Goal: Task Accomplishment & Management: Manage account settings

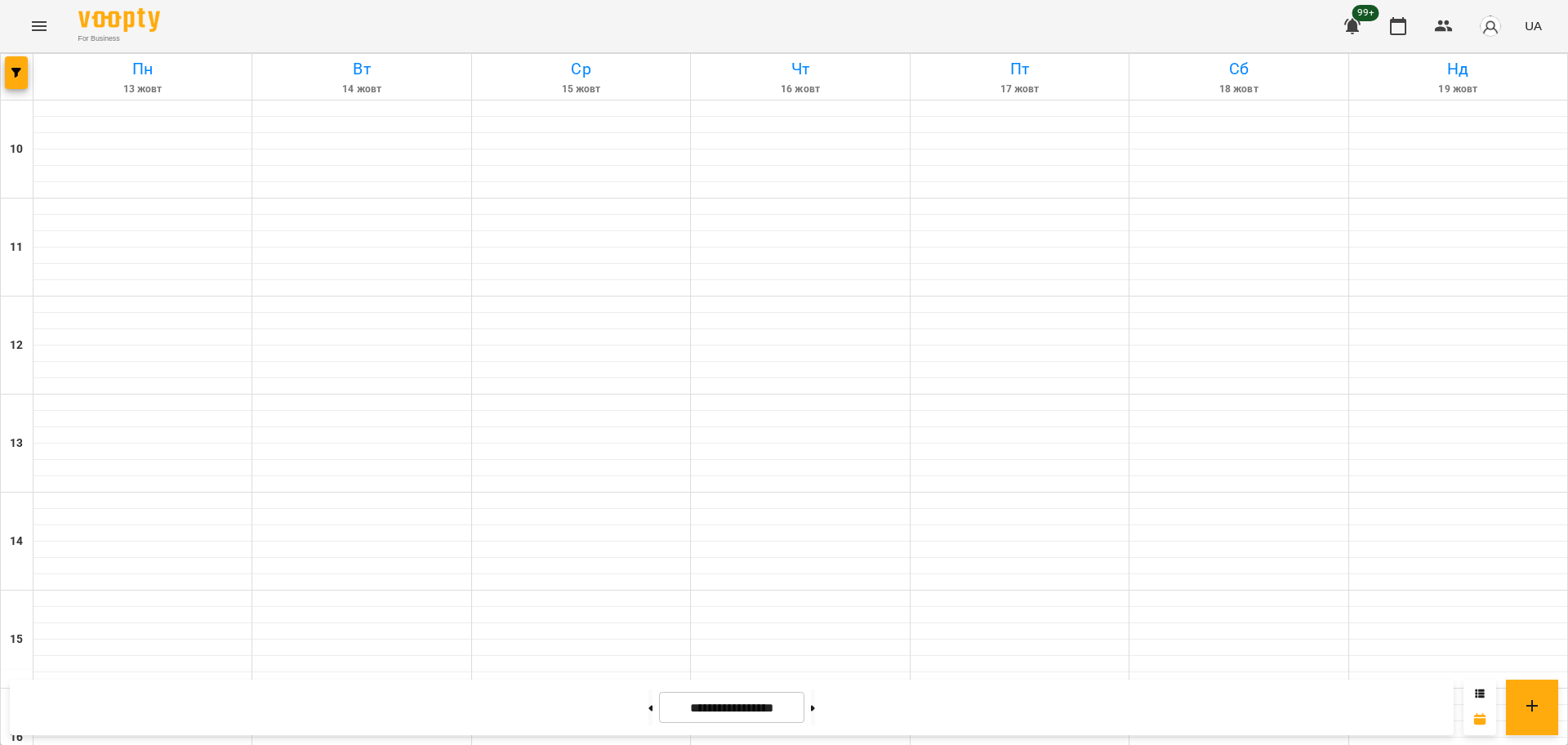
scroll to position [602, 0]
click at [649, 716] on button at bounding box center [650, 708] width 4 height 36
click at [815, 718] on button at bounding box center [813, 708] width 4 height 36
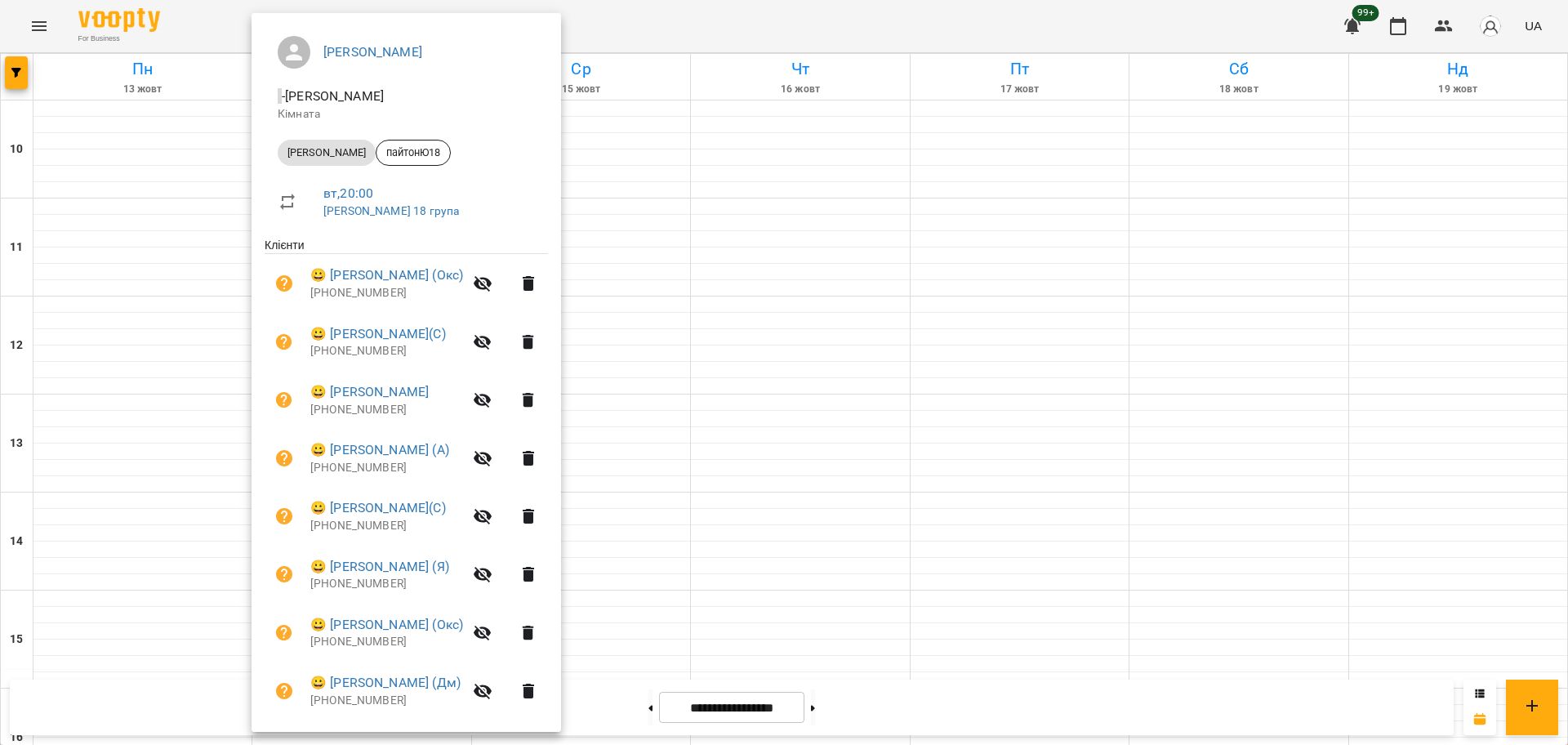
scroll to position [231, 0]
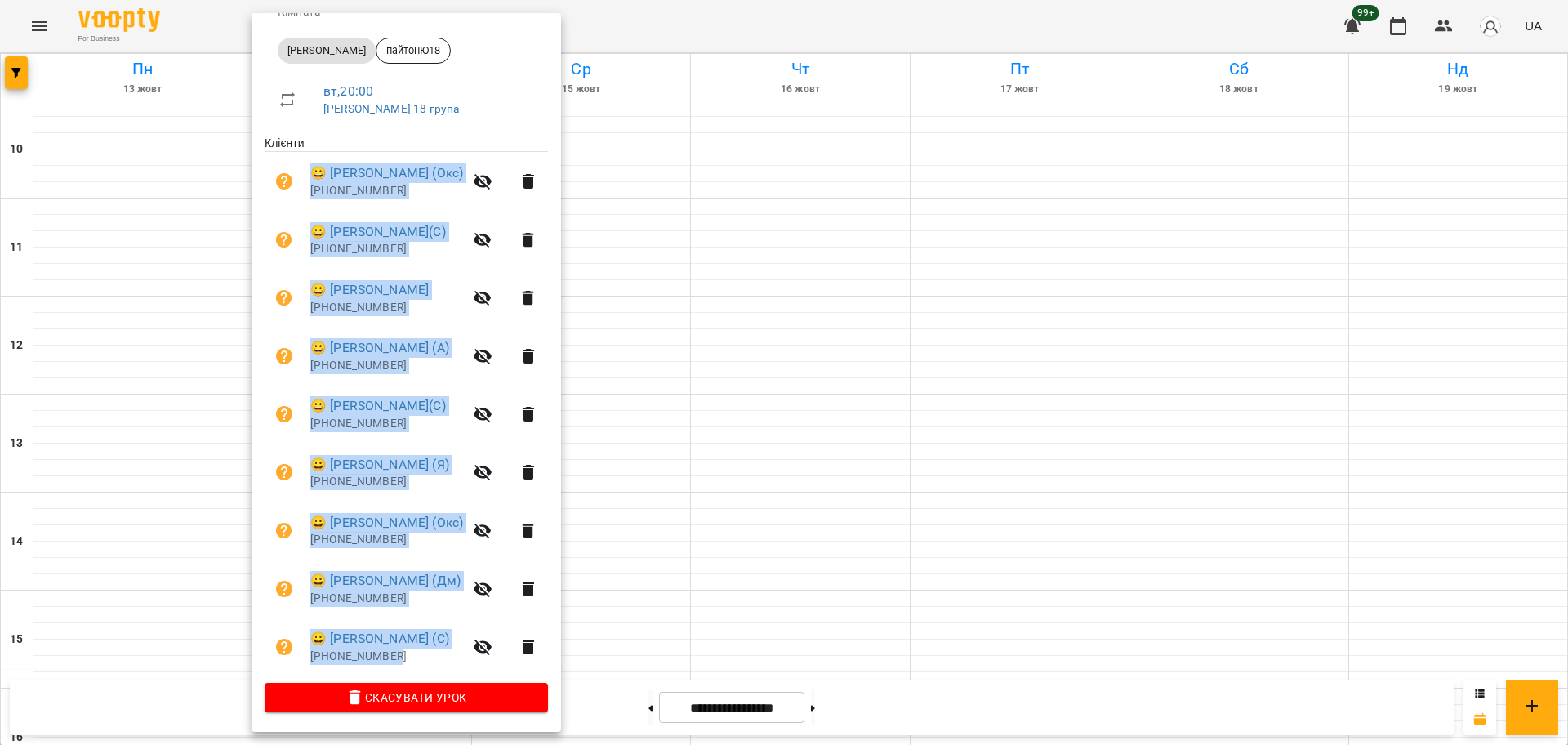
drag, startPoint x: 404, startPoint y: 664, endPoint x: 309, endPoint y: 162, distance: 510.9
click at [309, 162] on ul "Клієнти 😀 [PERSON_NAME] (Окс) [PHONE_NUMBER] 😀 [PERSON_NAME](С) [PHONE_NUMBER] …" at bounding box center [406, 408] width 284 height 548
copy ul "😀 [PERSON_NAME] (Окс) [PHONE_NUMBER] 😀 [PERSON_NAME](С) [PHONE_NUMBER] 😀 [PERSO…"
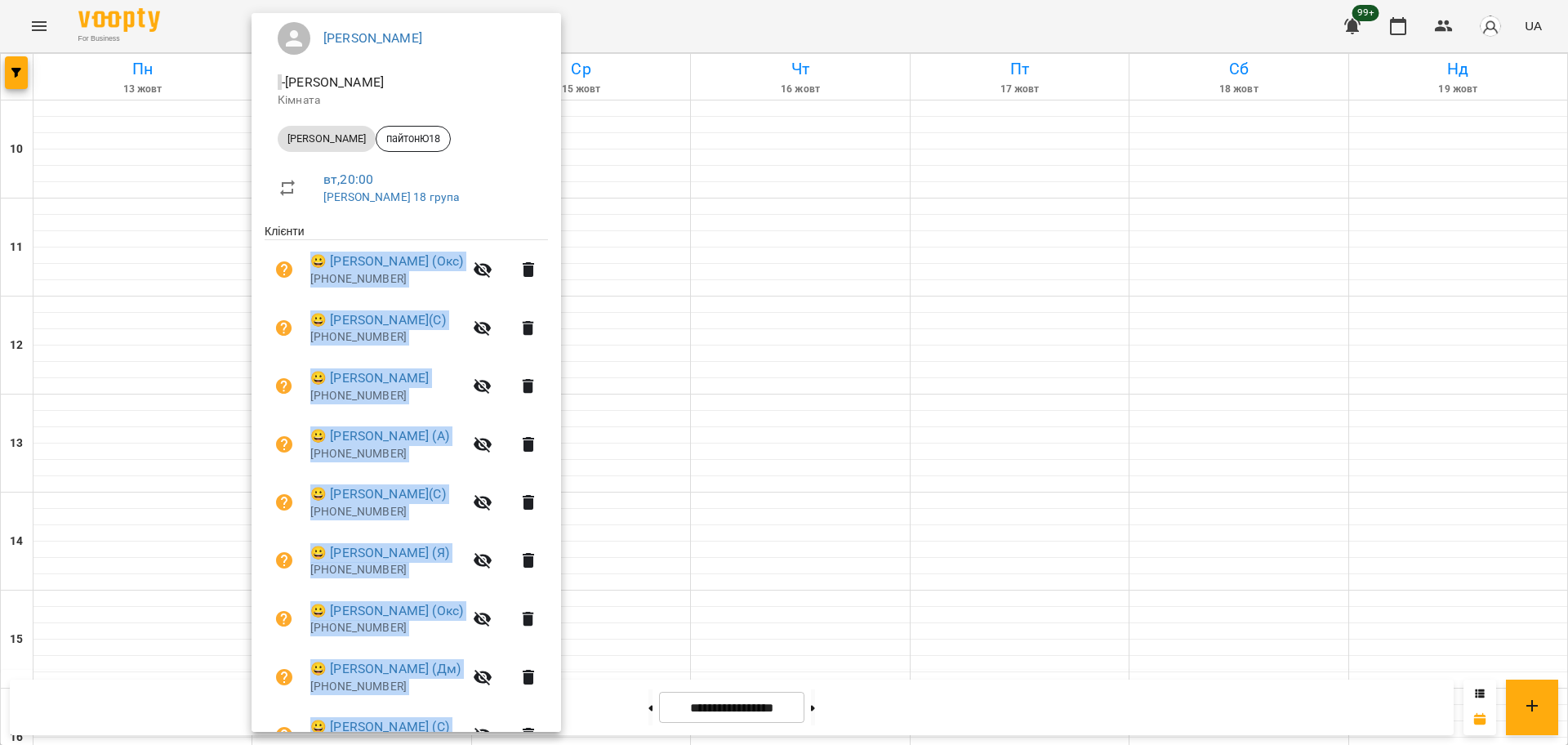
scroll to position [0, 0]
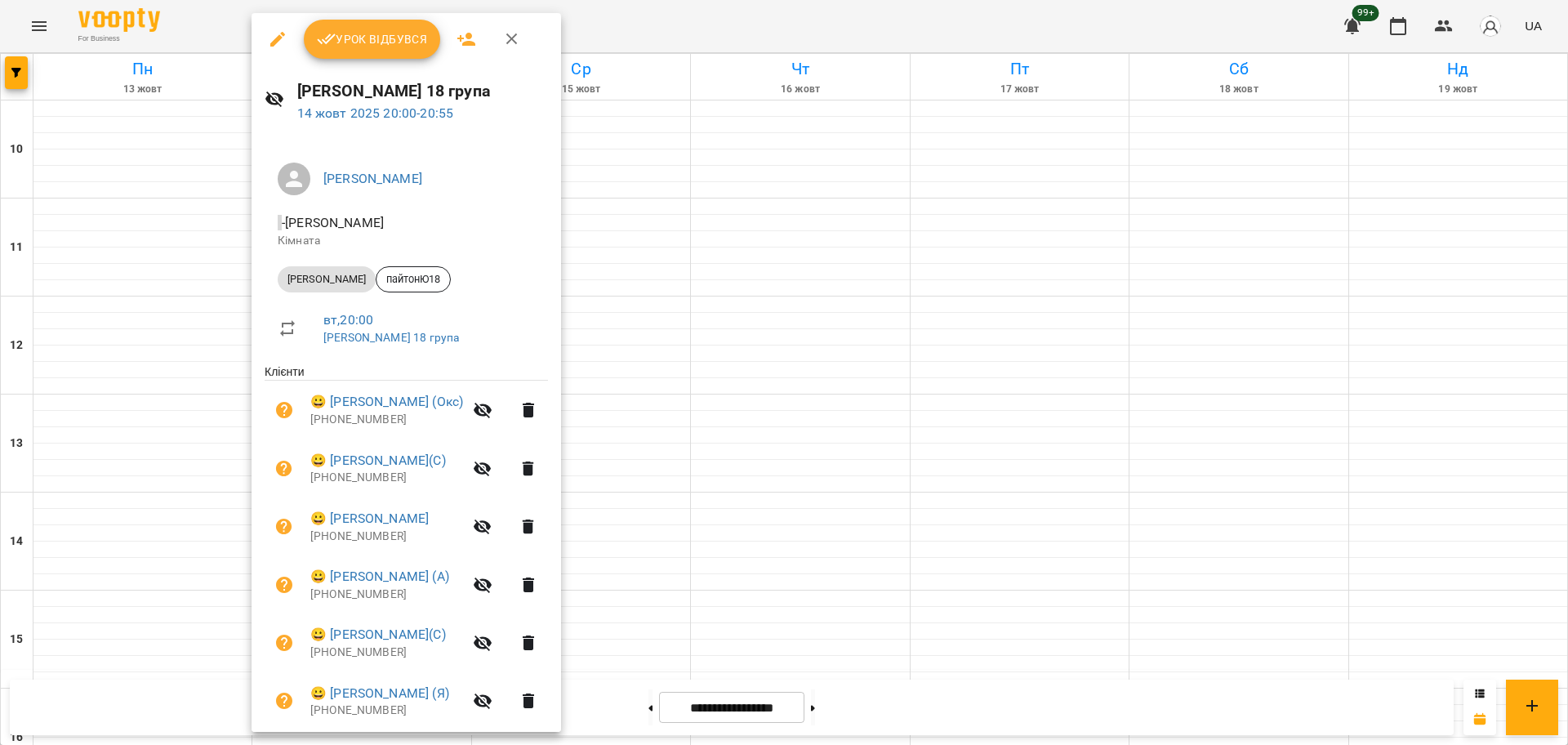
click at [754, 40] on div at bounding box center [784, 372] width 1568 height 745
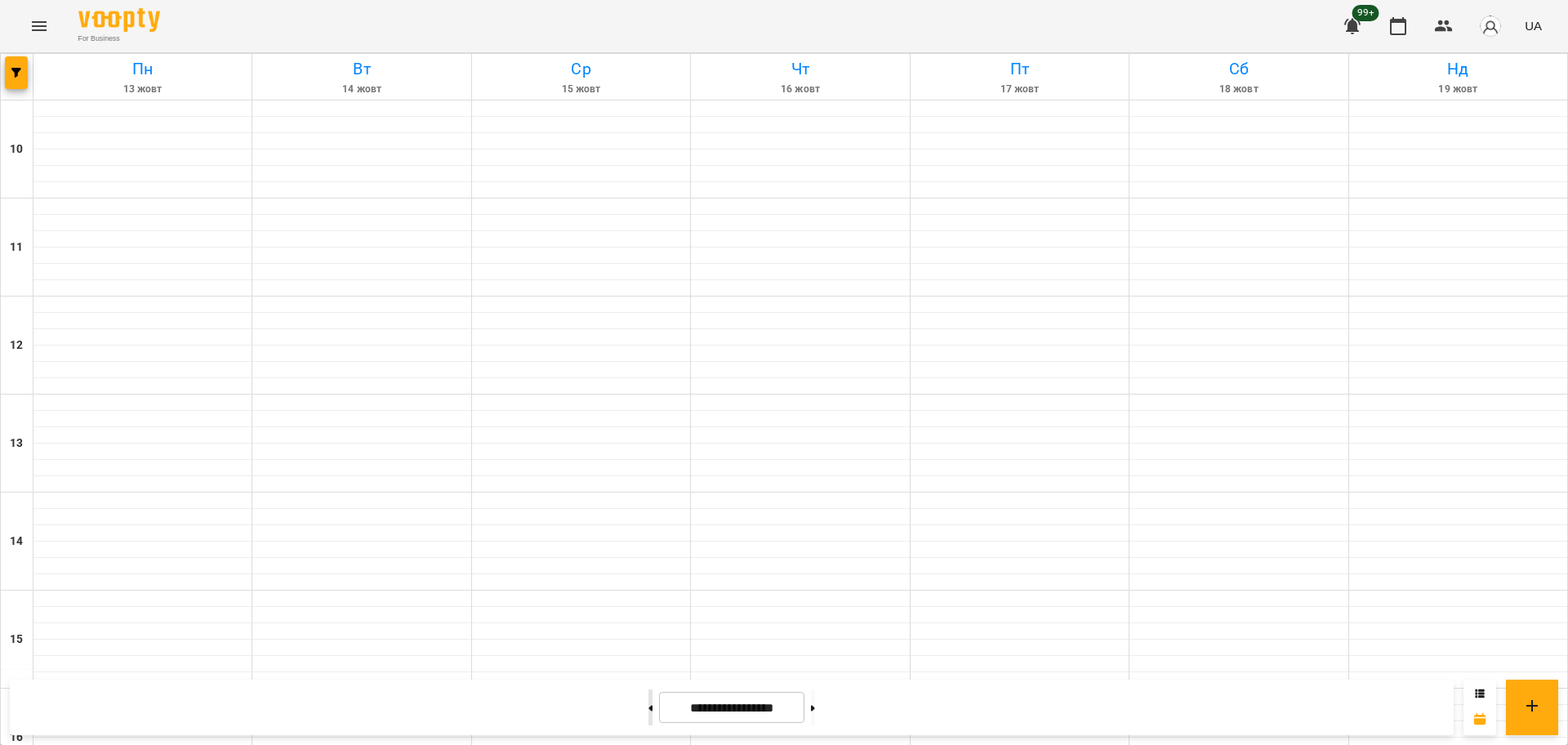
click at [649, 708] on button at bounding box center [650, 708] width 4 height 36
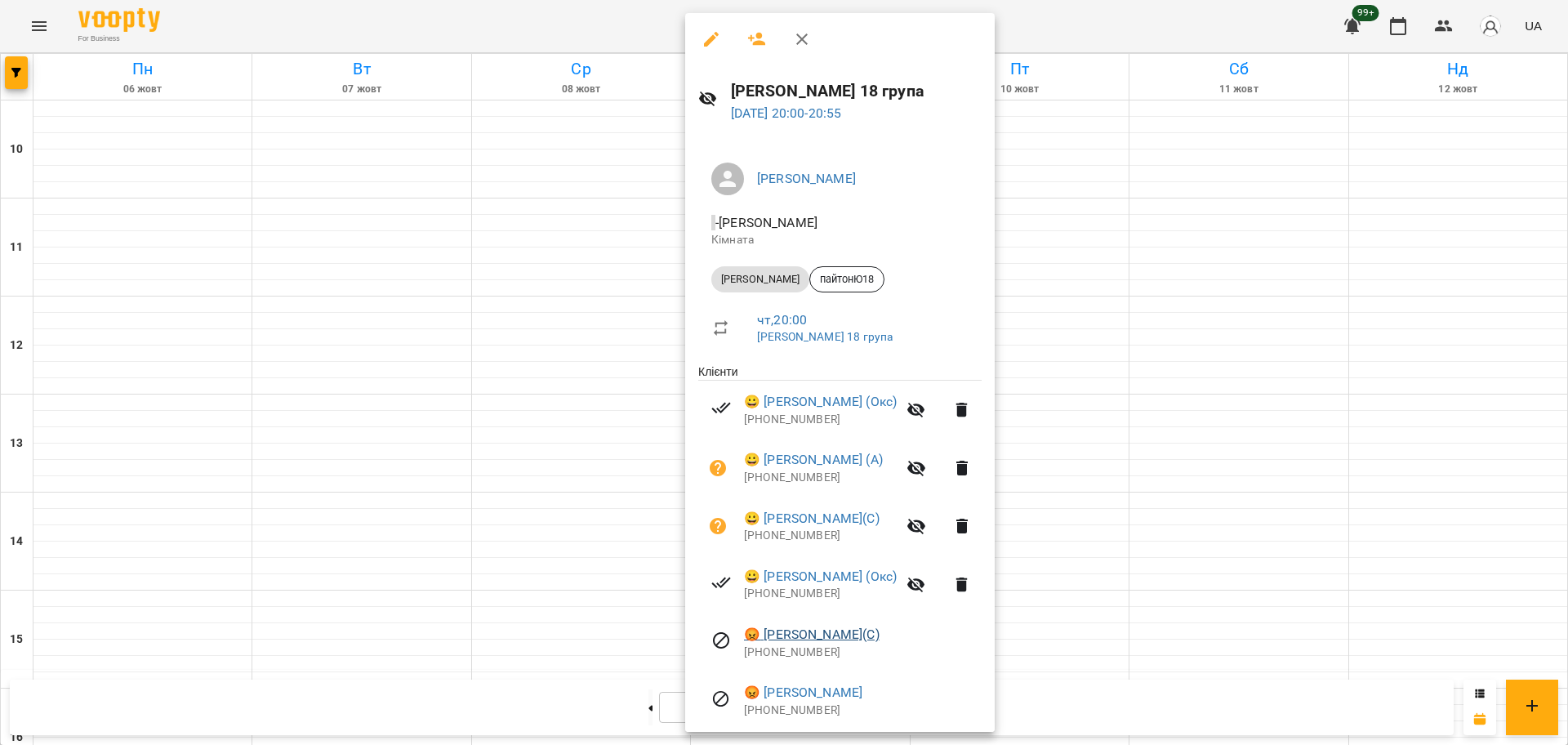
scroll to position [231, 0]
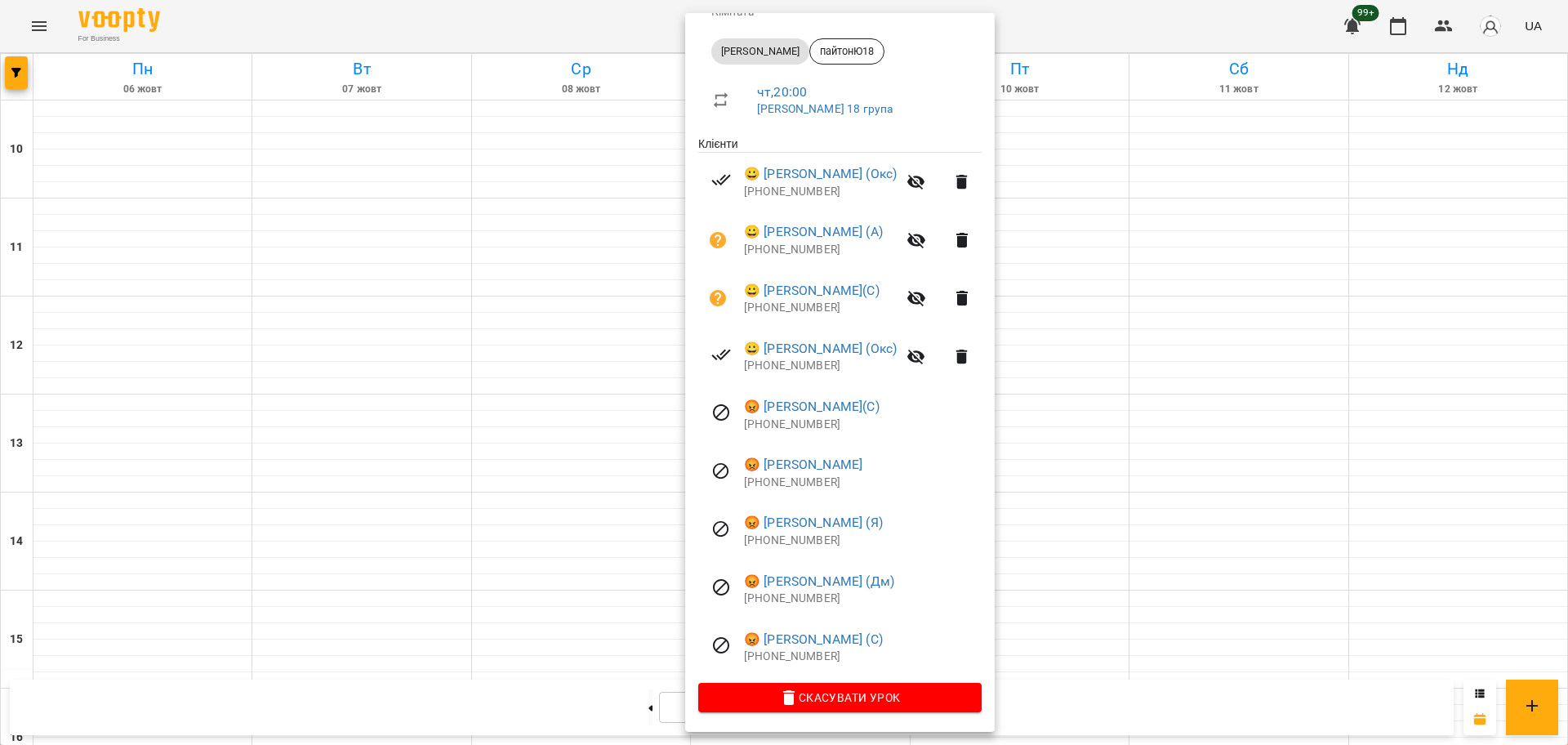
click at [356, 538] on div at bounding box center [784, 372] width 1568 height 745
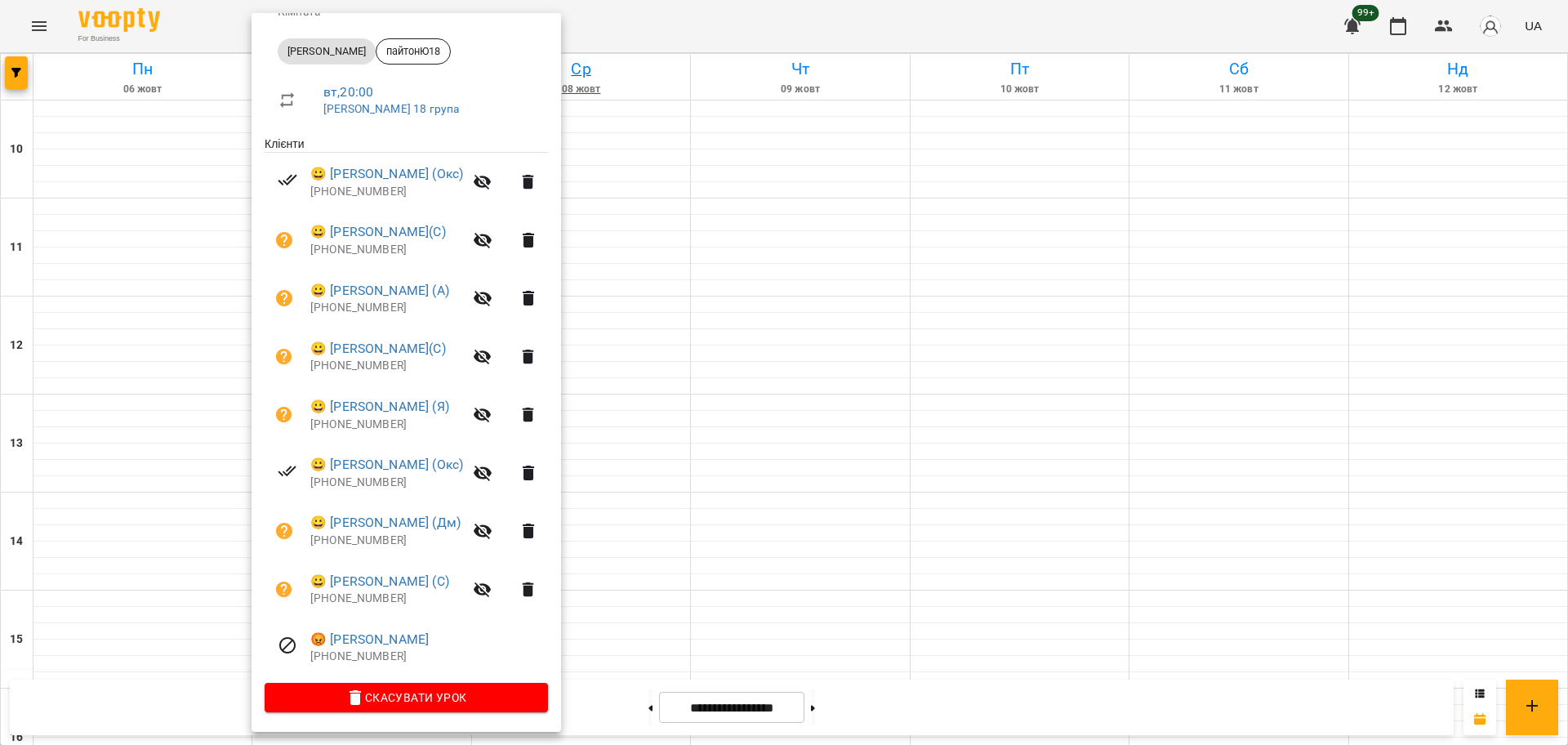
drag, startPoint x: 733, startPoint y: 27, endPoint x: 679, endPoint y: 75, distance: 72.2
click at [733, 25] on div at bounding box center [784, 372] width 1568 height 745
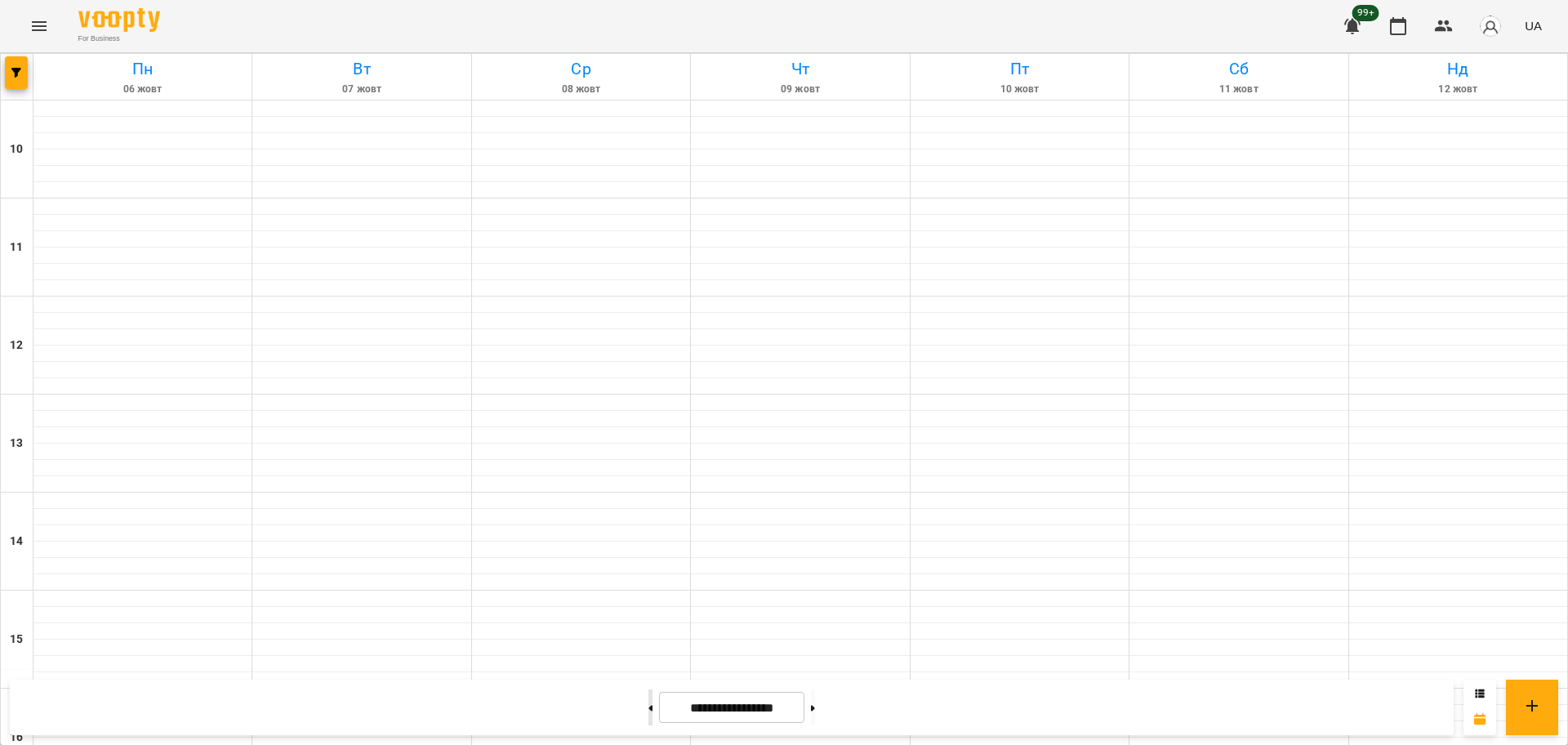
drag, startPoint x: 620, startPoint y: 711, endPoint x: 637, endPoint y: 707, distance: 17.5
click at [649, 711] on button at bounding box center [650, 708] width 4 height 36
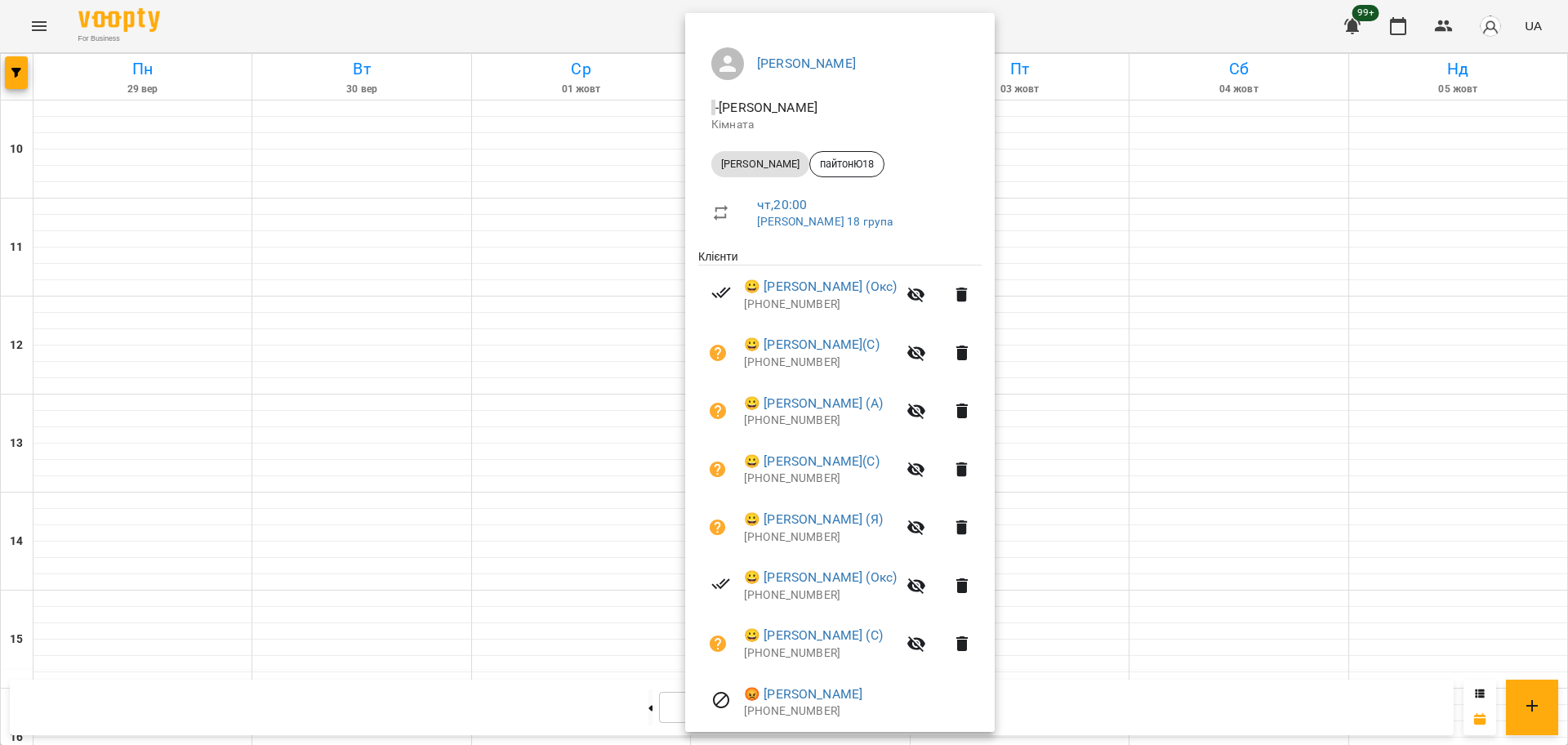
scroll to position [231, 0]
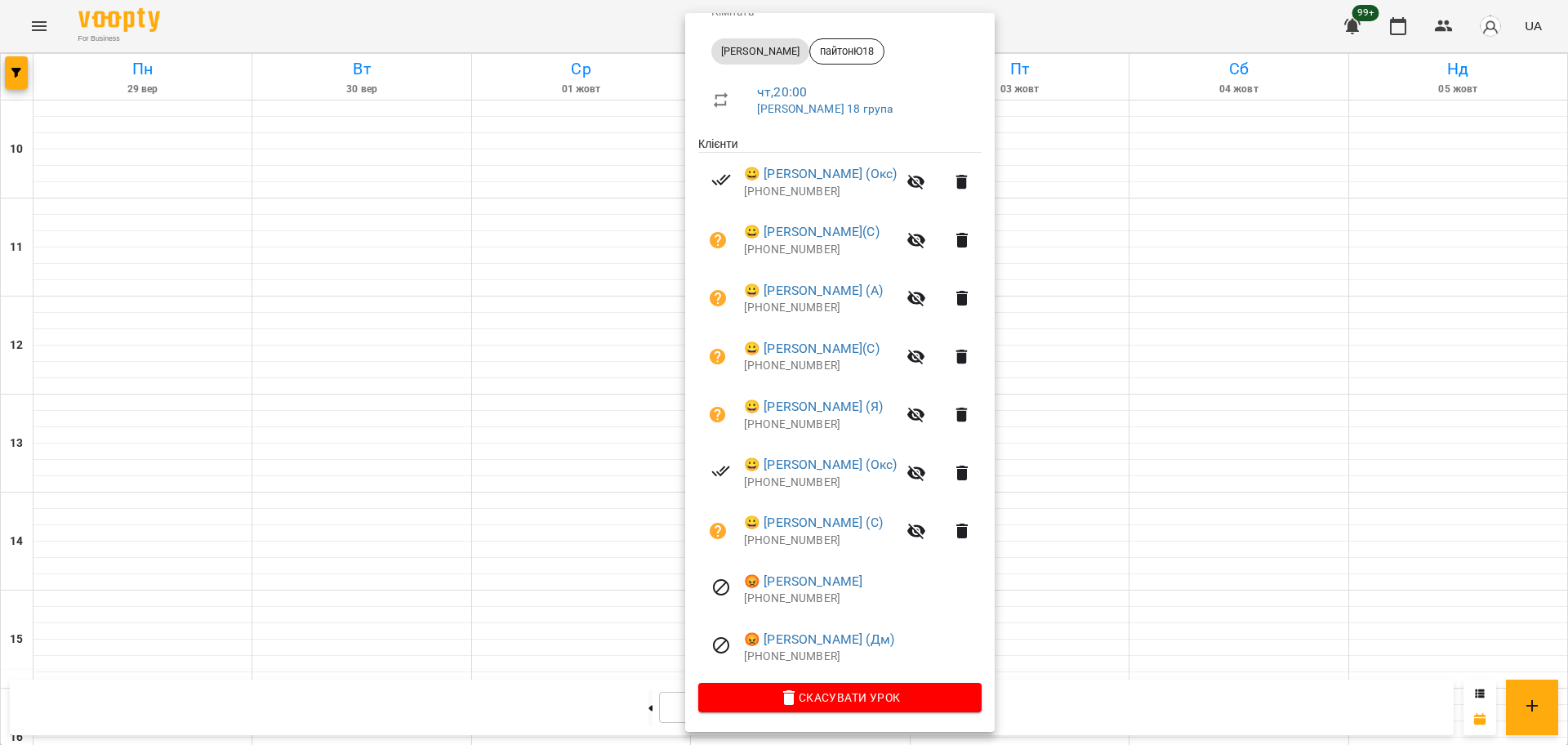
click at [420, 442] on div at bounding box center [784, 372] width 1568 height 745
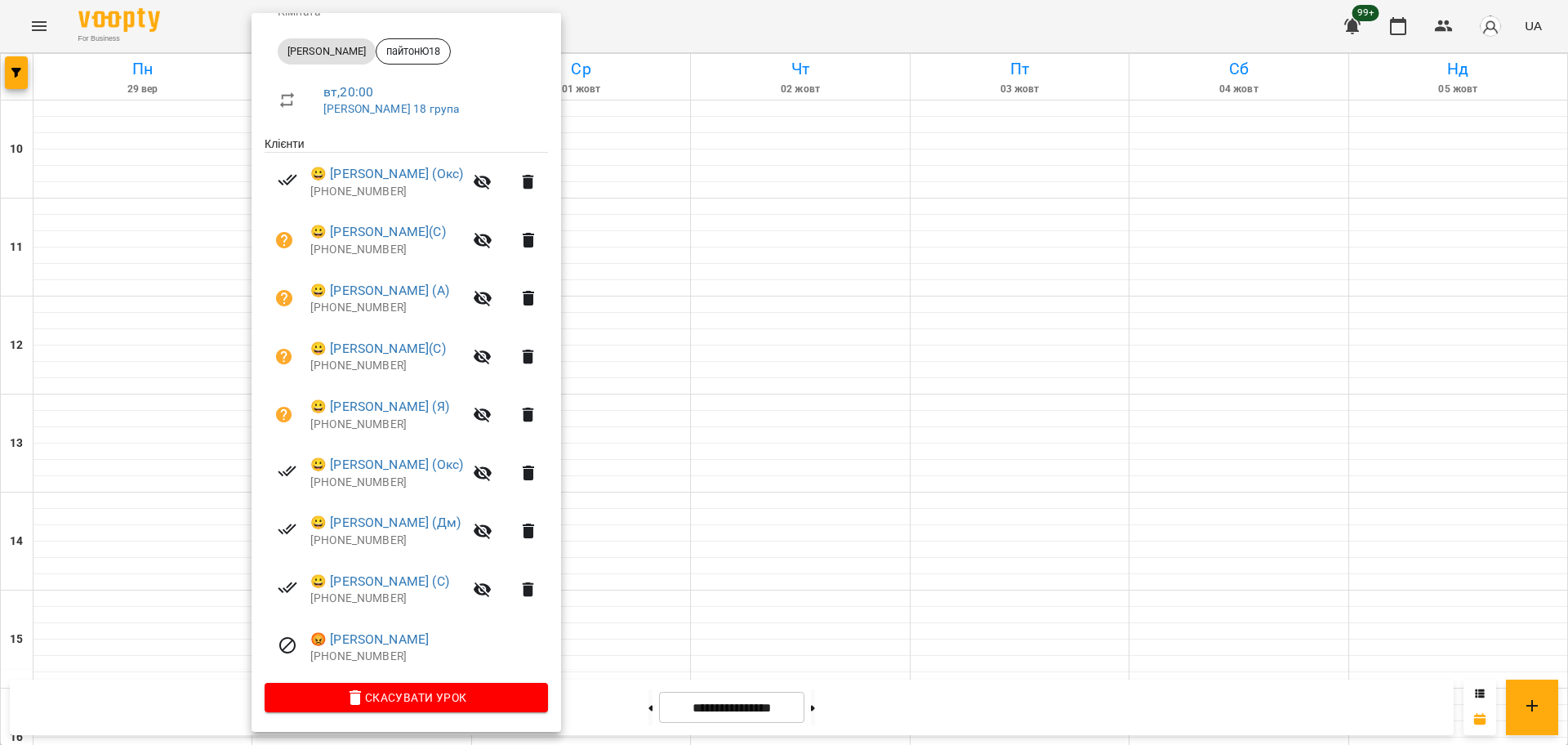
click at [919, 30] on div at bounding box center [784, 372] width 1568 height 745
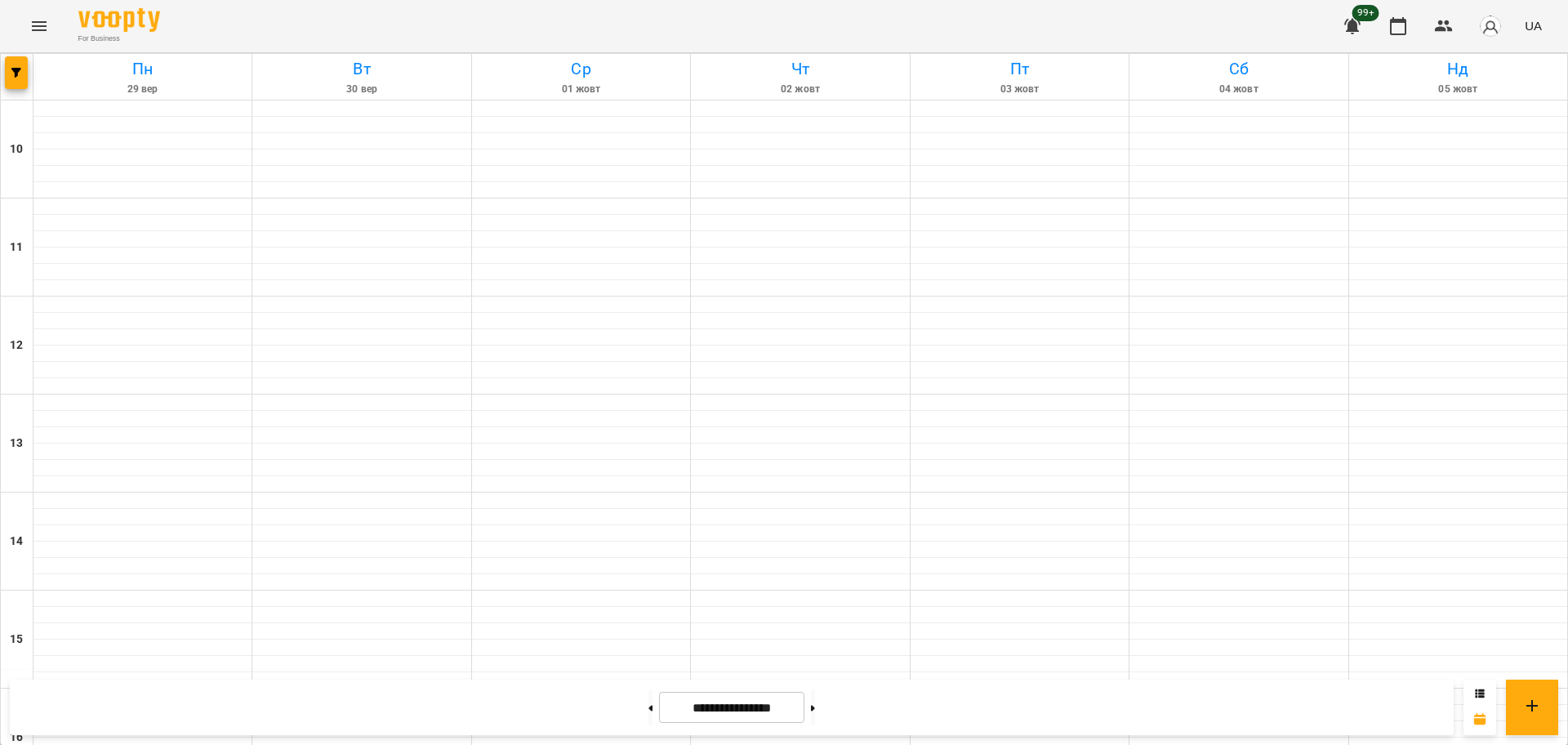
scroll to position [602, 0]
click at [815, 700] on button at bounding box center [813, 708] width 4 height 36
click at [815, 703] on button at bounding box center [813, 708] width 4 height 36
type input "**********"
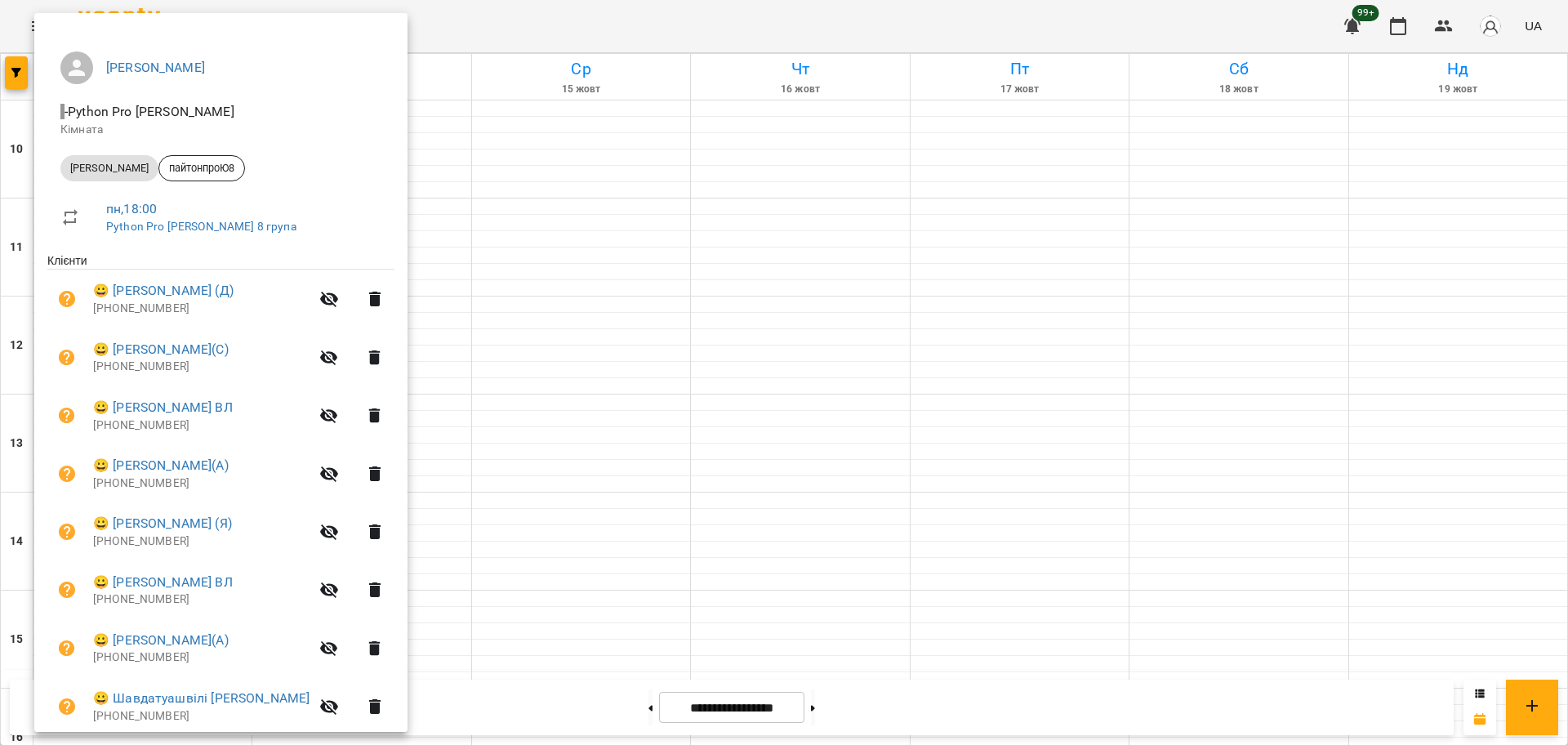
scroll to position [172, 0]
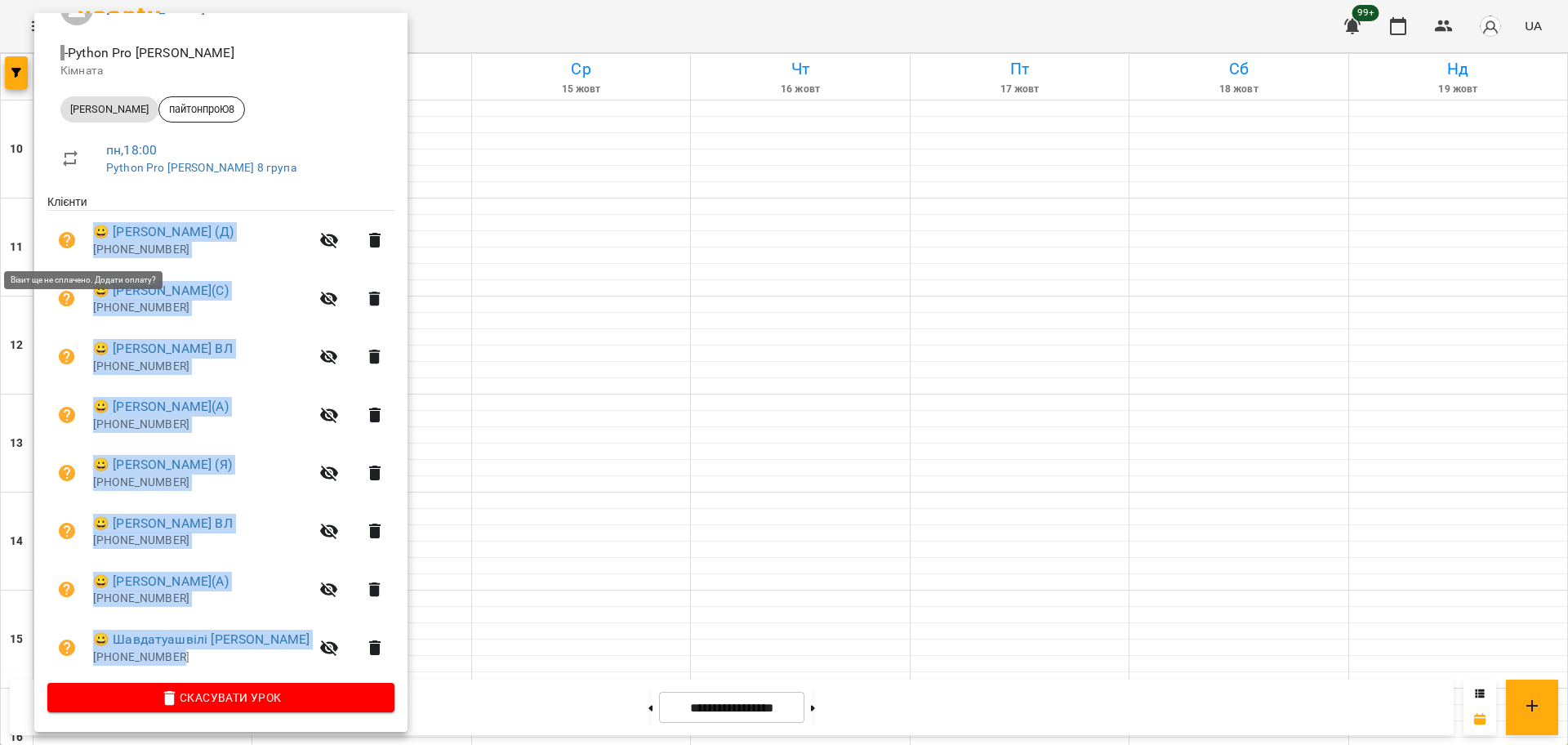
drag, startPoint x: 198, startPoint y: 650, endPoint x: 83, endPoint y: 219, distance: 446.1
click at [83, 219] on ul "Клієнти 😀 [PERSON_NAME] (Д) [PHONE_NUMBER] 😀 [PERSON_NAME](С) [PHONE_NUMBER] 😀 …" at bounding box center [220, 438] width 347 height 490
copy ul "😀 [PERSON_NAME] (Д) [PHONE_NUMBER] 😀 [PERSON_NAME](С) [PHONE_NUMBER] 😀 [PERSON_…"
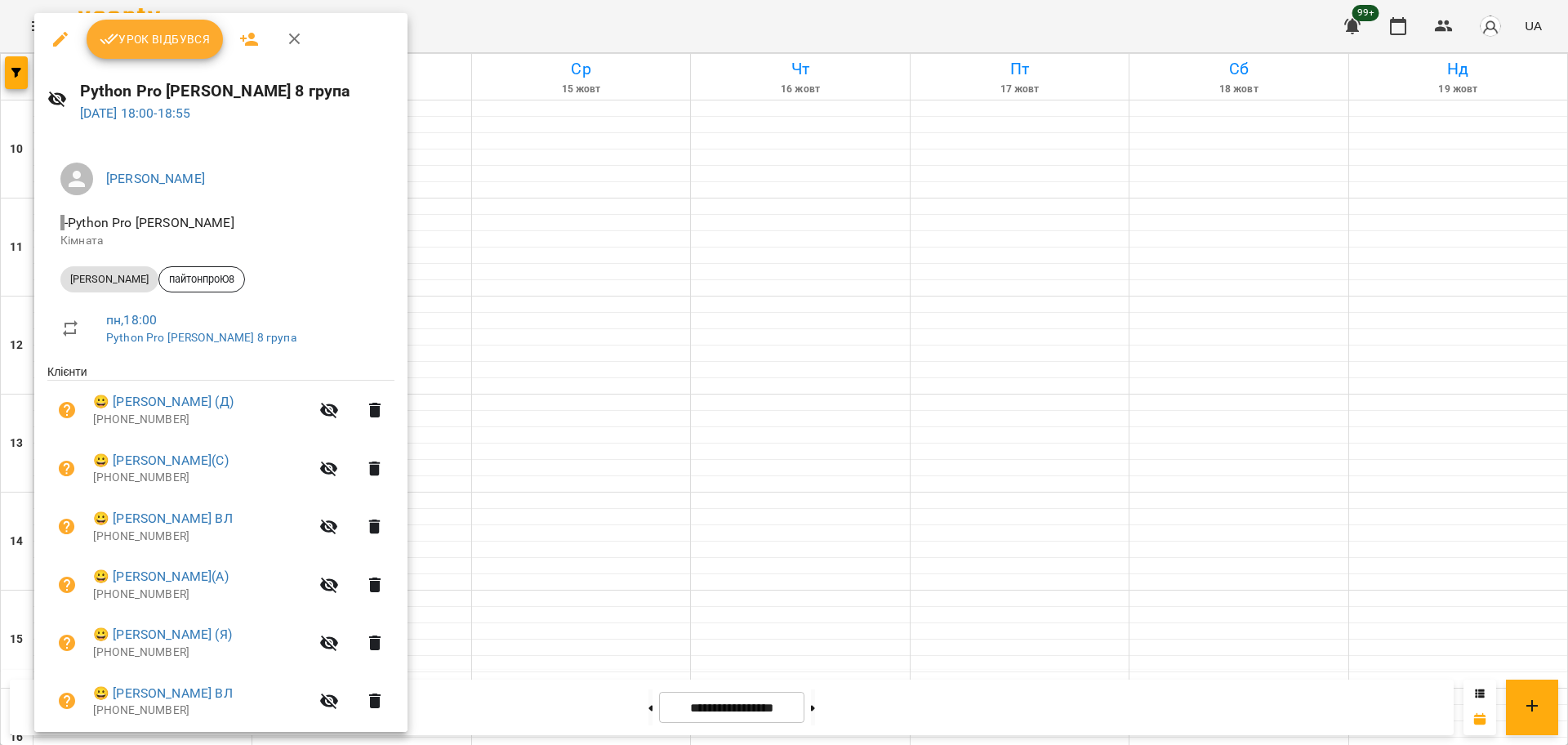
drag, startPoint x: 589, startPoint y: 27, endPoint x: 579, endPoint y: 39, distance: 15.6
click at [589, 25] on div at bounding box center [784, 372] width 1568 height 745
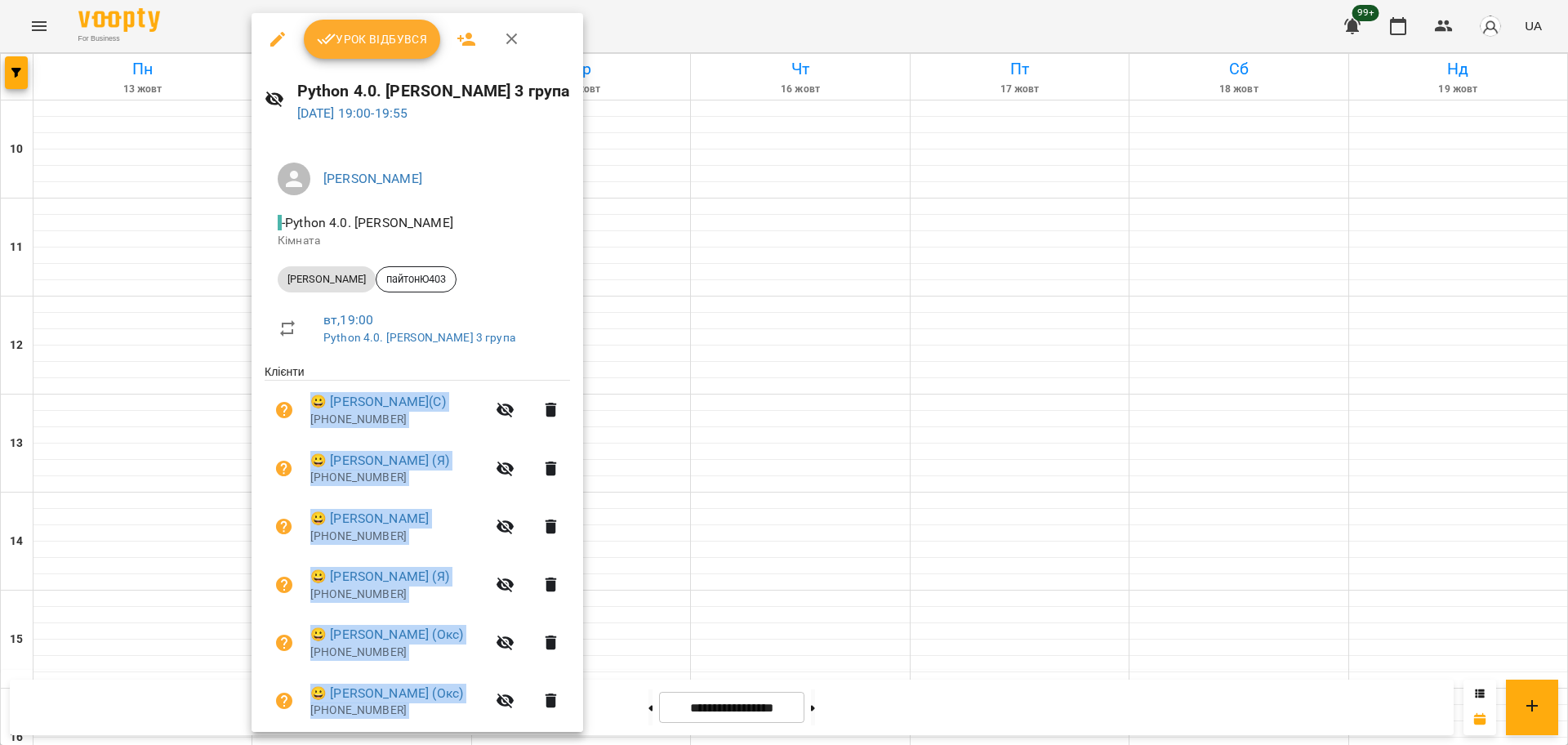
drag, startPoint x: 413, startPoint y: 666, endPoint x: 307, endPoint y: 415, distance: 272.5
click at [307, 415] on ul "Клієнти 😀 [PERSON_NAME](С) [PHONE_NUMBER] 😀 [PERSON_NAME] (Я) [PHONE_NUMBER] 😀 …" at bounding box center [417, 637] width 306 height 548
copy ul "😀 [PERSON_NAME](С) [PHONE_NUMBER] 😀 [PERSON_NAME] (Я) [PHONE_NUMBER] 😀 [PERSON_…"
